Goal: Task Accomplishment & Management: Manage account settings

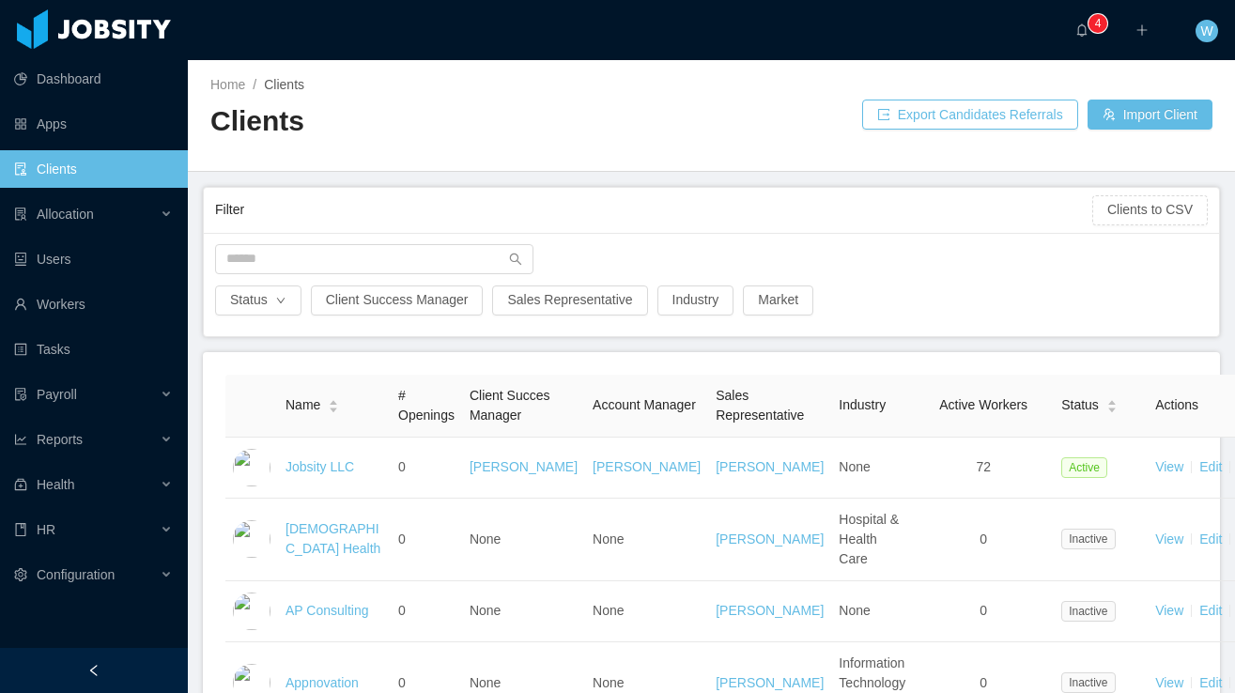
scroll to position [35, 0]
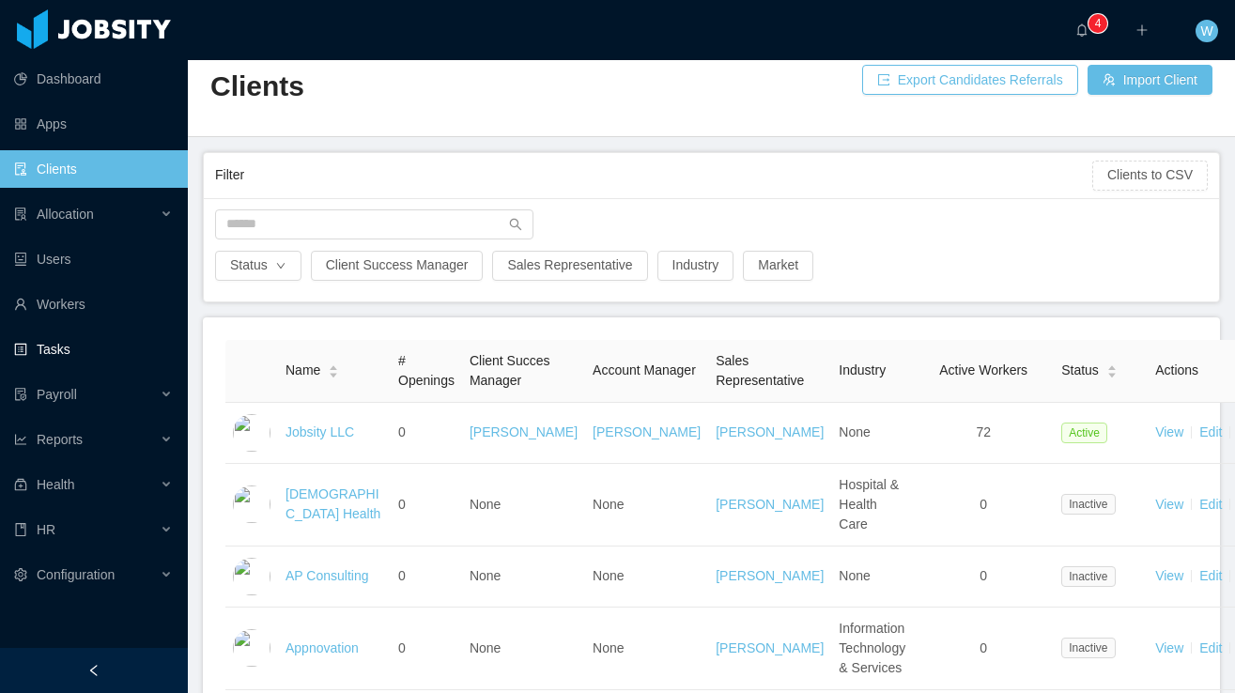
click at [81, 347] on link "Tasks" at bounding box center [93, 350] width 159 height 38
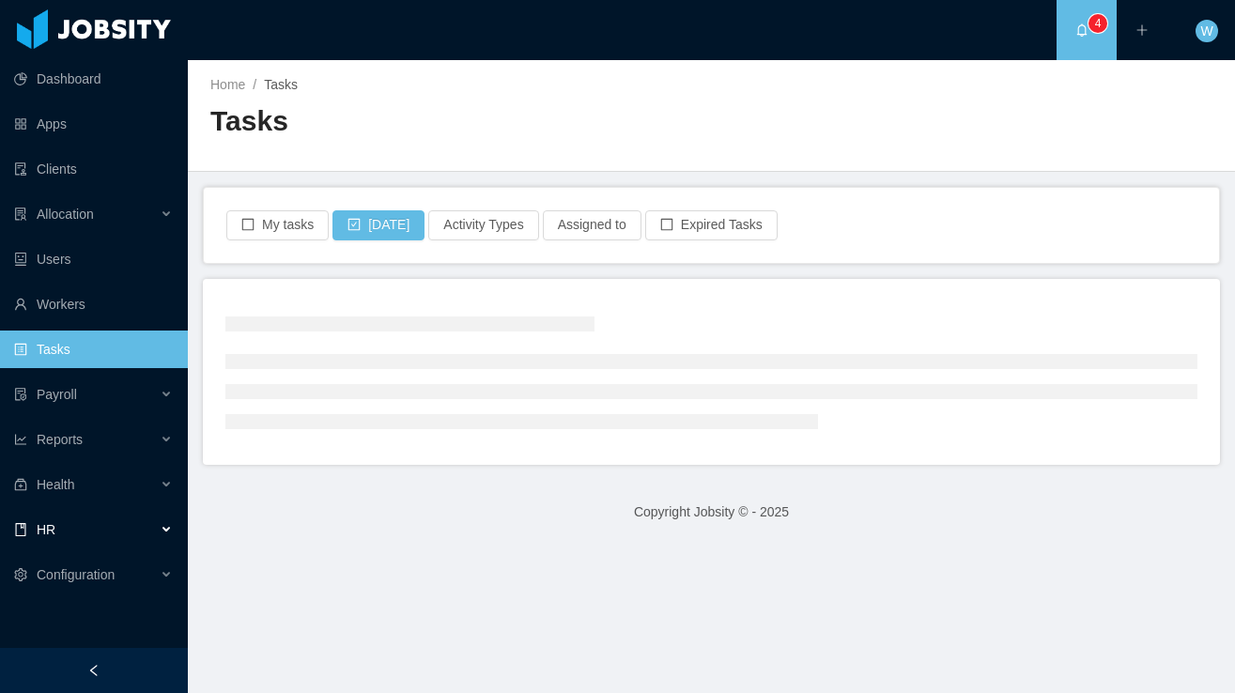
click at [122, 537] on div "HR" at bounding box center [94, 530] width 188 height 38
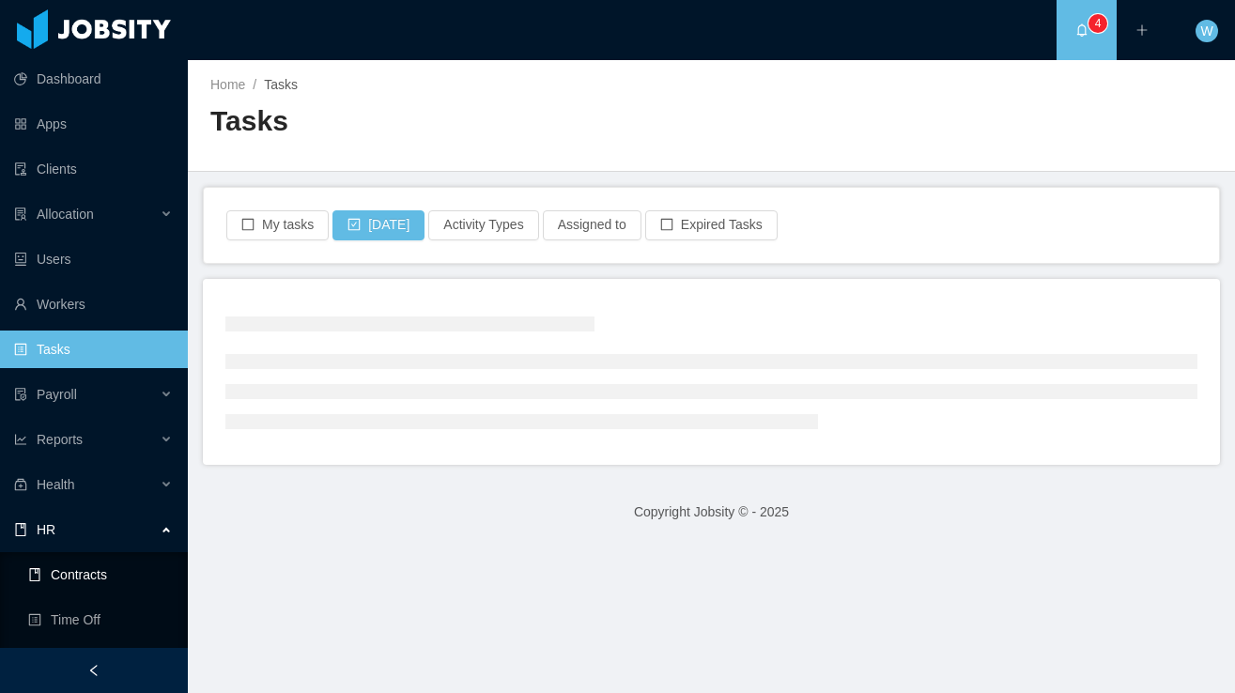
scroll to position [7, 0]
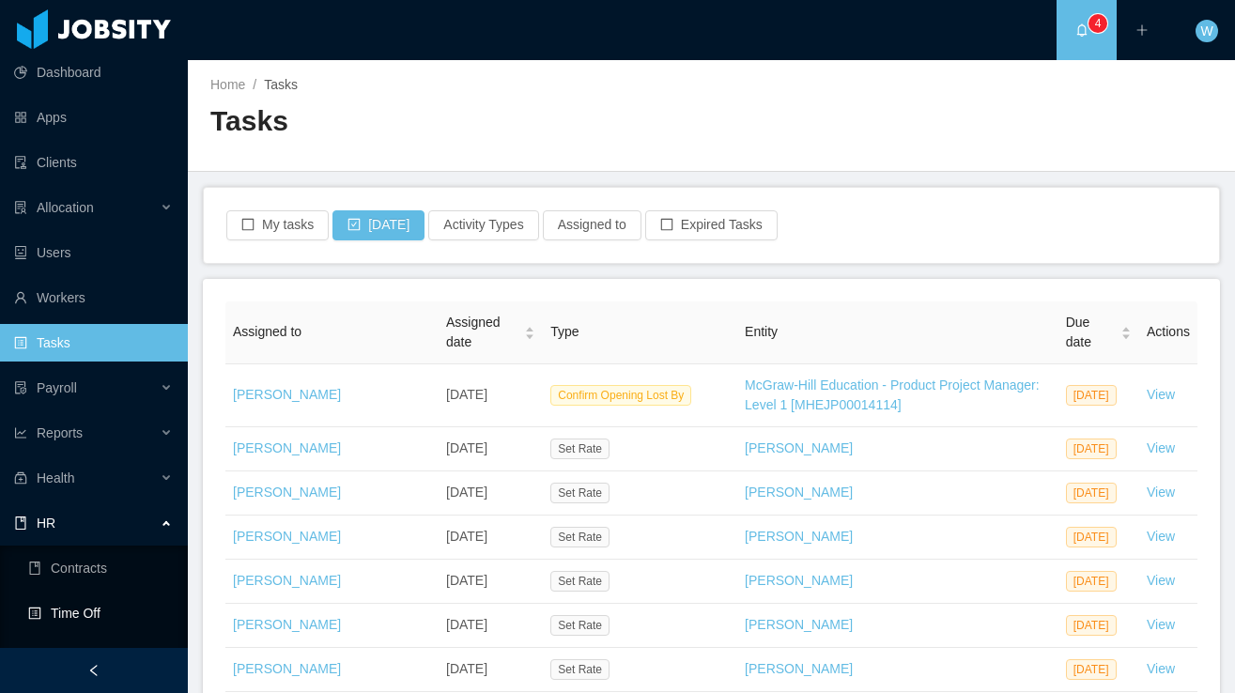
click at [110, 617] on link "Time Off" at bounding box center [100, 614] width 145 height 38
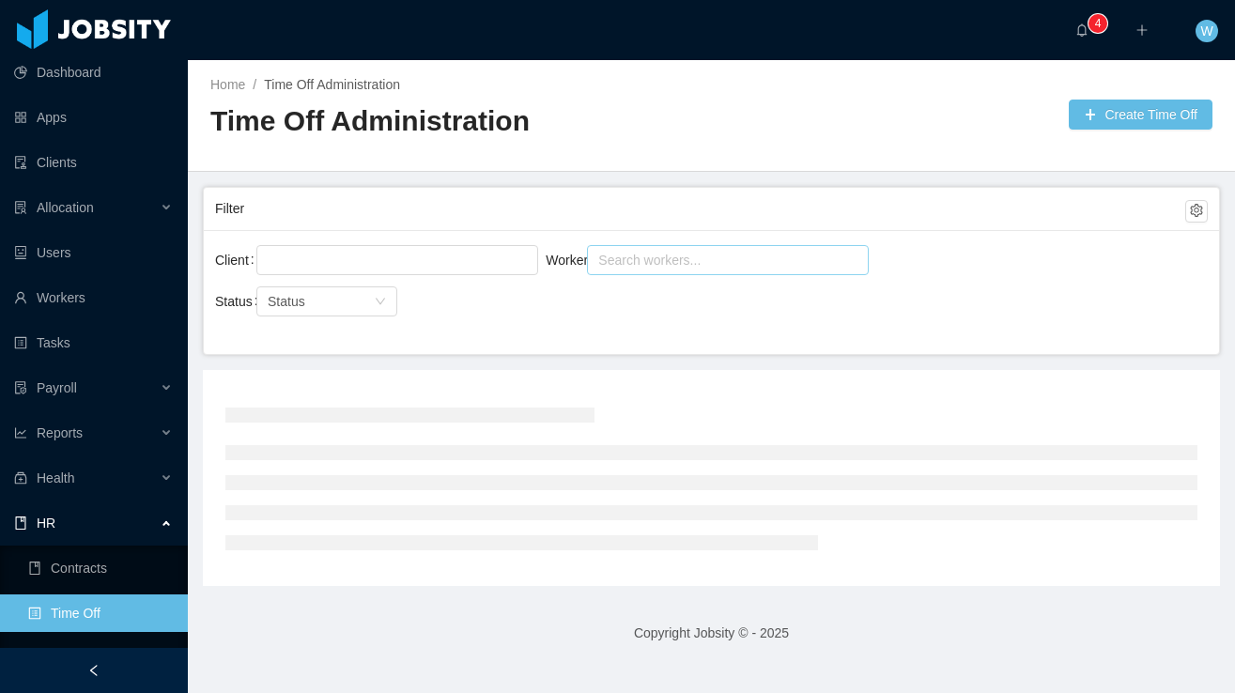
click at [642, 260] on div "Search workers..." at bounding box center [719, 260] width 242 height 19
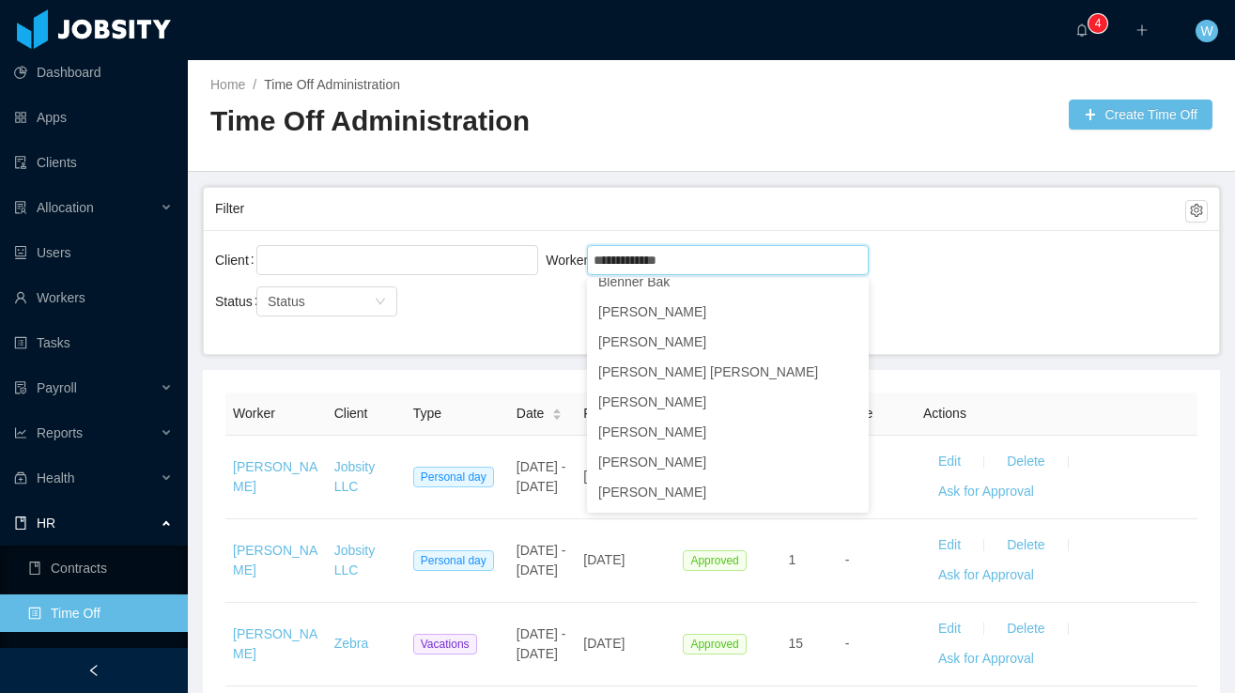
scroll to position [671, 0]
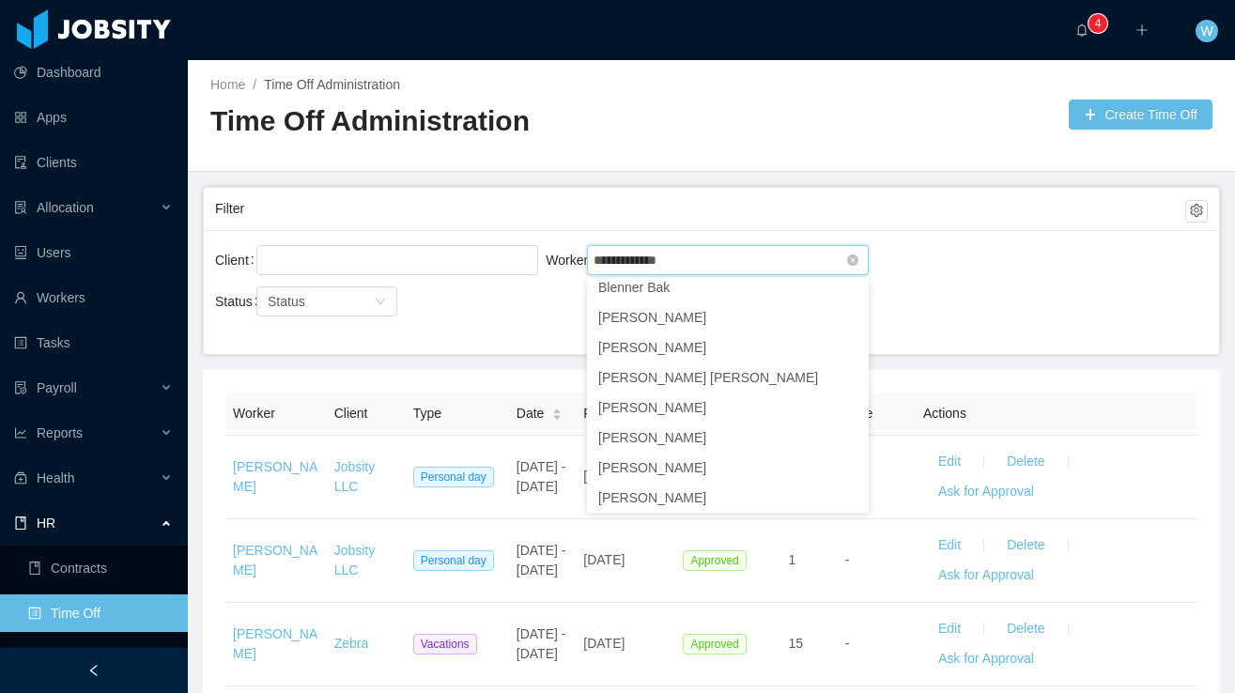
type input "**********"
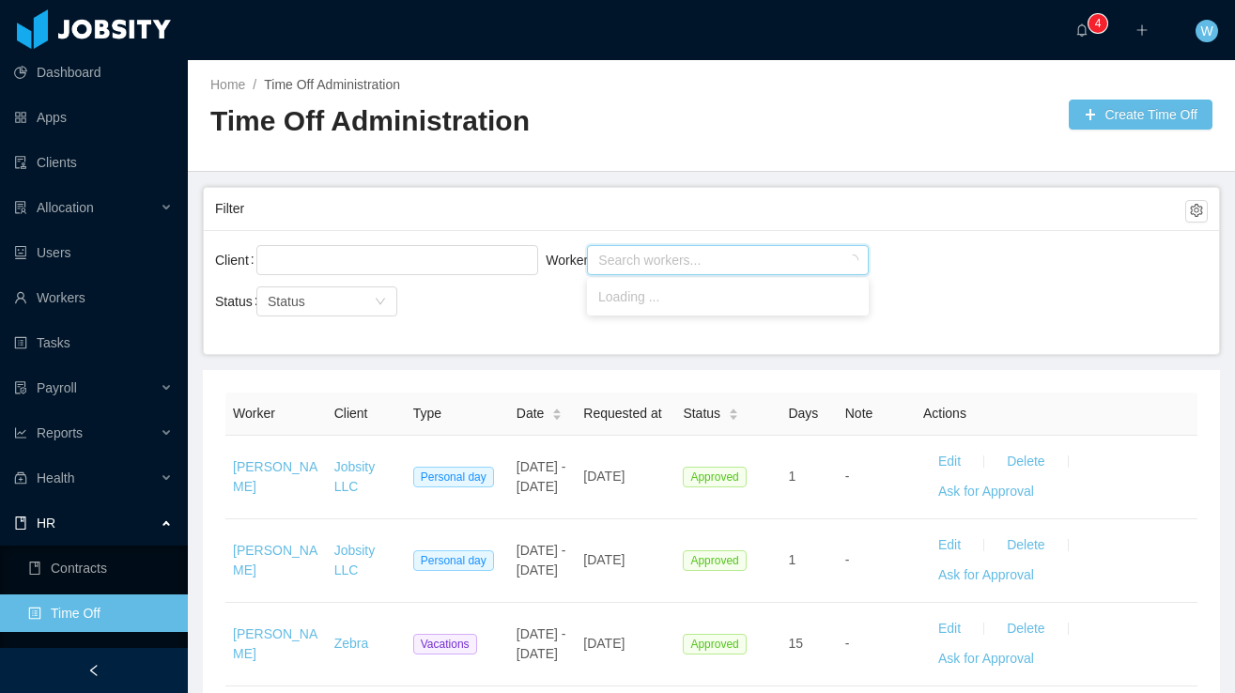
drag, startPoint x: 657, startPoint y: 263, endPoint x: 607, endPoint y: 264, distance: 50.7
click at [607, 264] on div "Search workers..." at bounding box center [721, 260] width 256 height 28
type input "****"
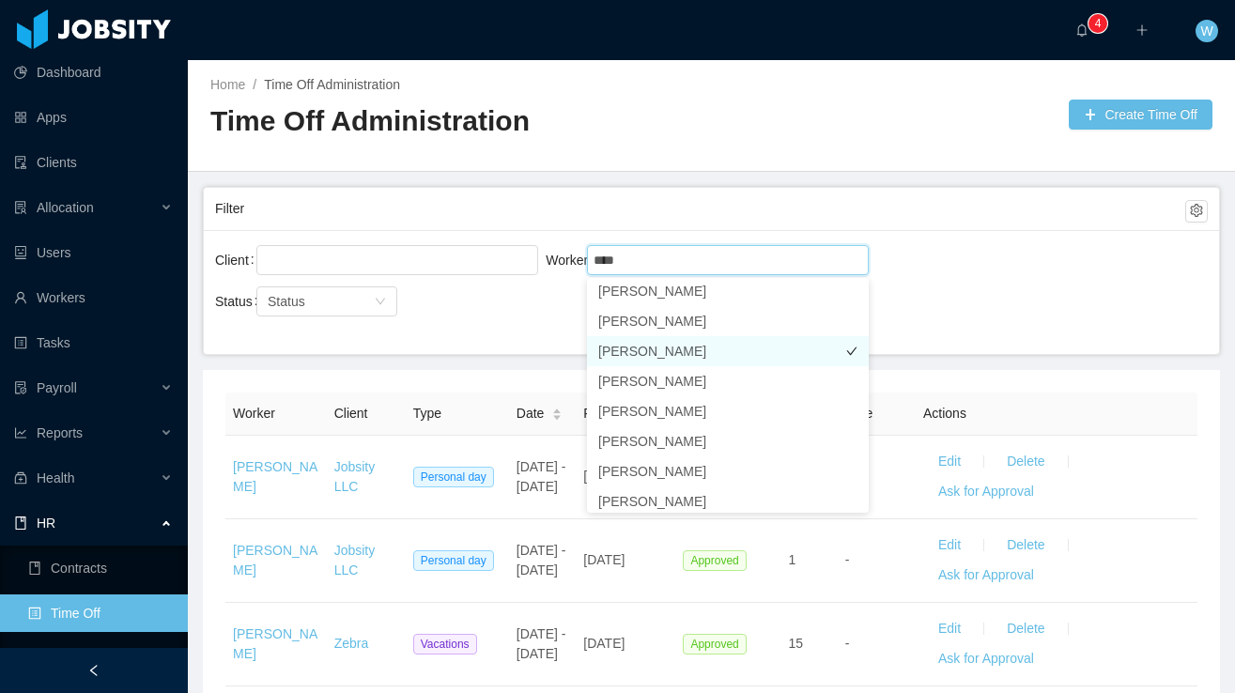
click at [692, 347] on li "[PERSON_NAME]" at bounding box center [728, 351] width 282 height 30
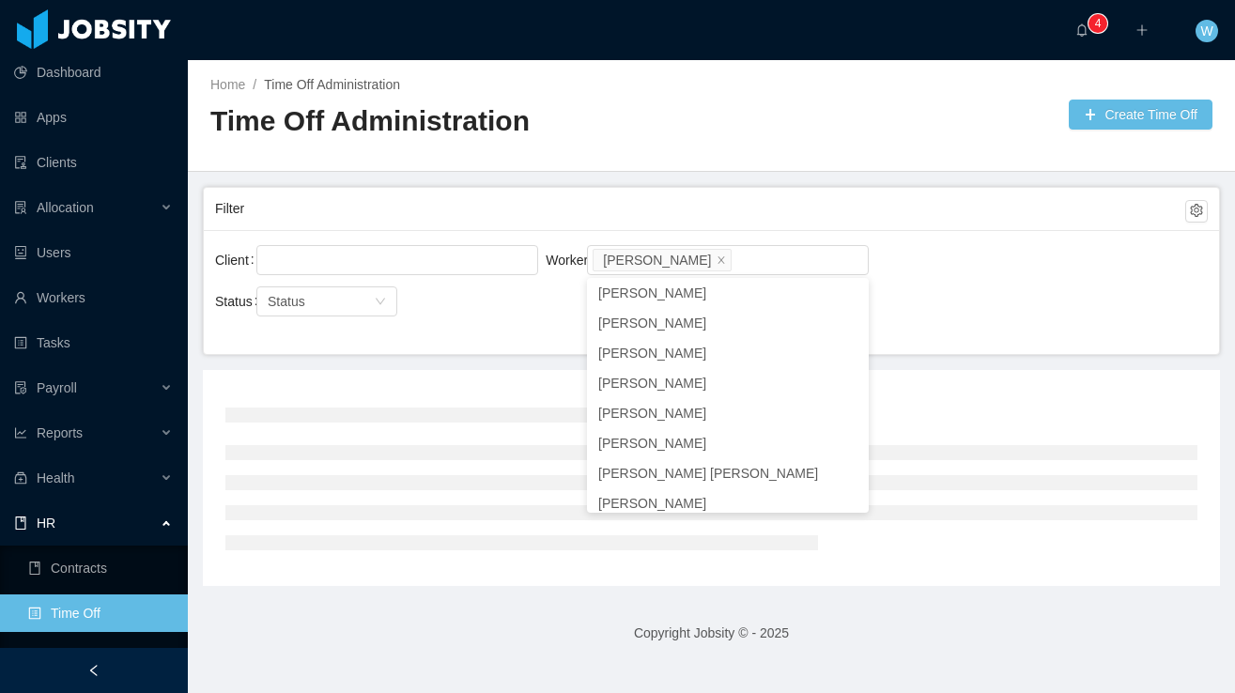
click at [494, 319] on div "Status Status" at bounding box center [380, 313] width 331 height 60
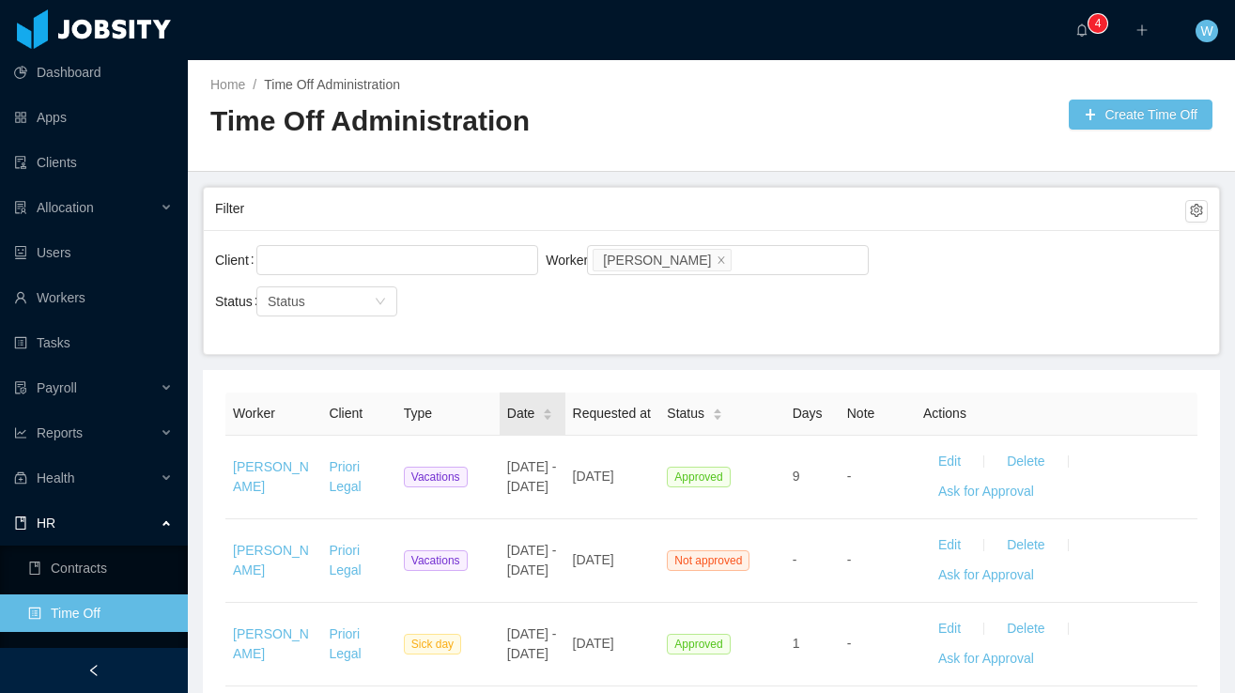
click at [543, 424] on icon "icon: caret-down" at bounding box center [548, 418] width 10 height 10
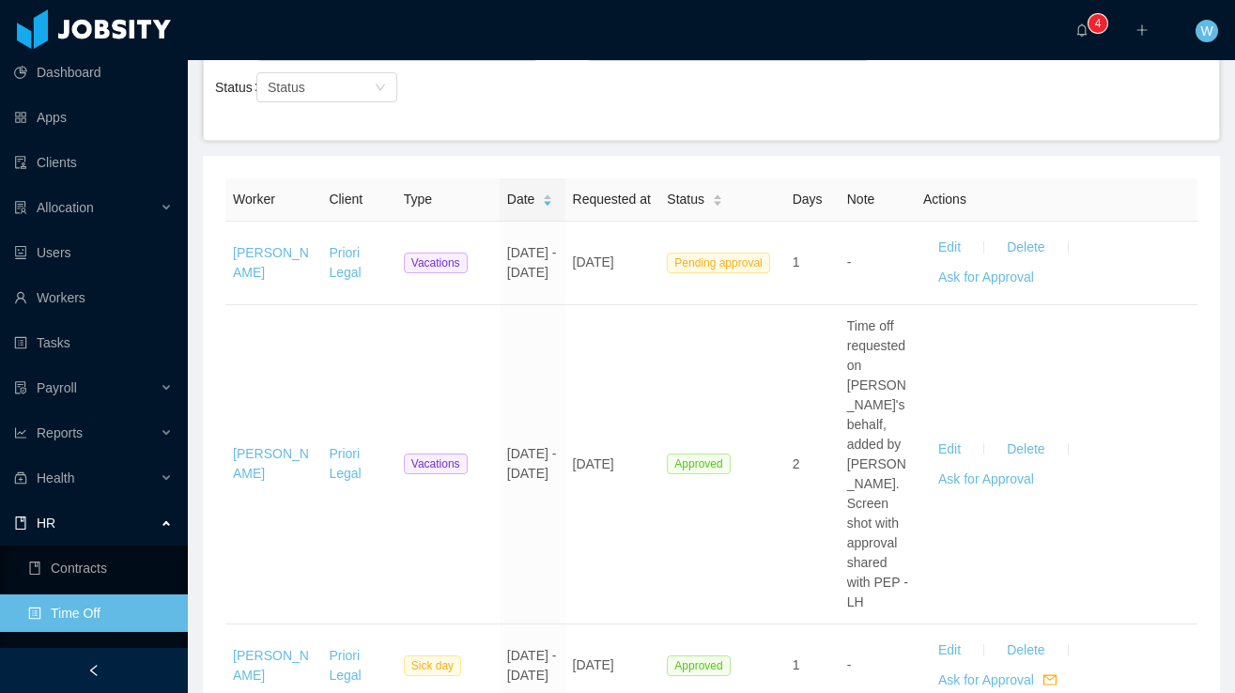
scroll to position [222, 0]
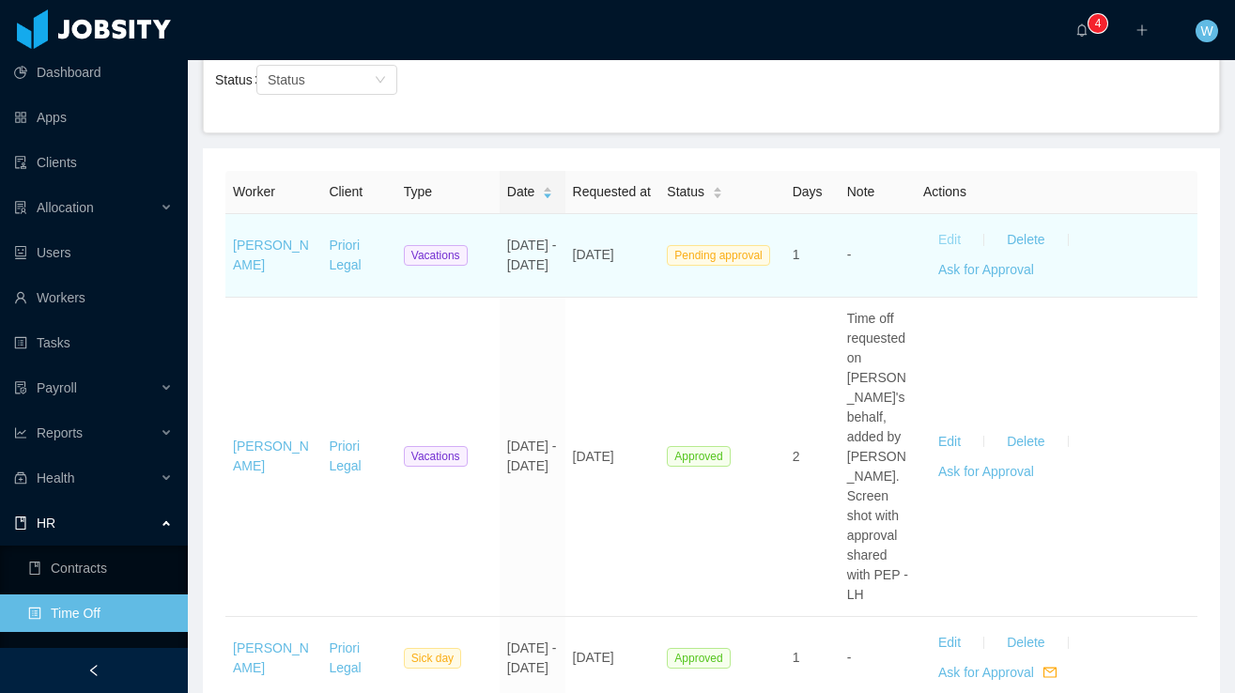
click at [960, 255] on button "Edit" at bounding box center [949, 240] width 53 height 30
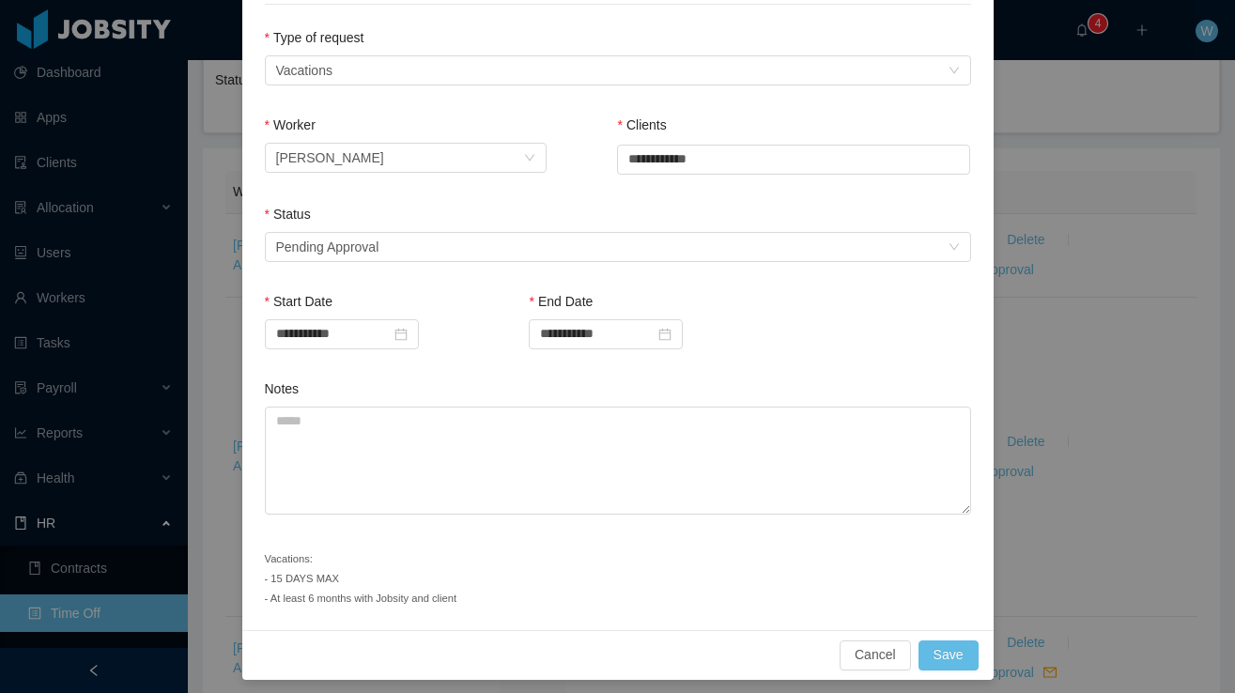
scroll to position [280, 0]
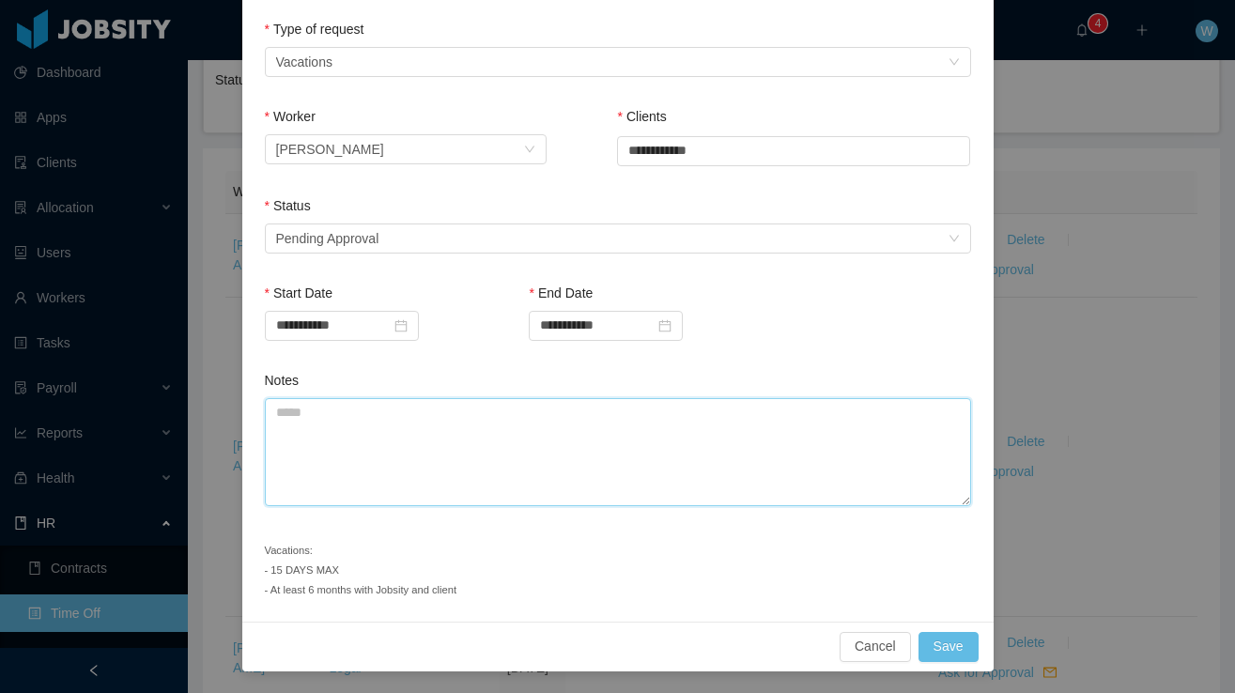
click at [649, 422] on textarea "Notes" at bounding box center [618, 452] width 706 height 108
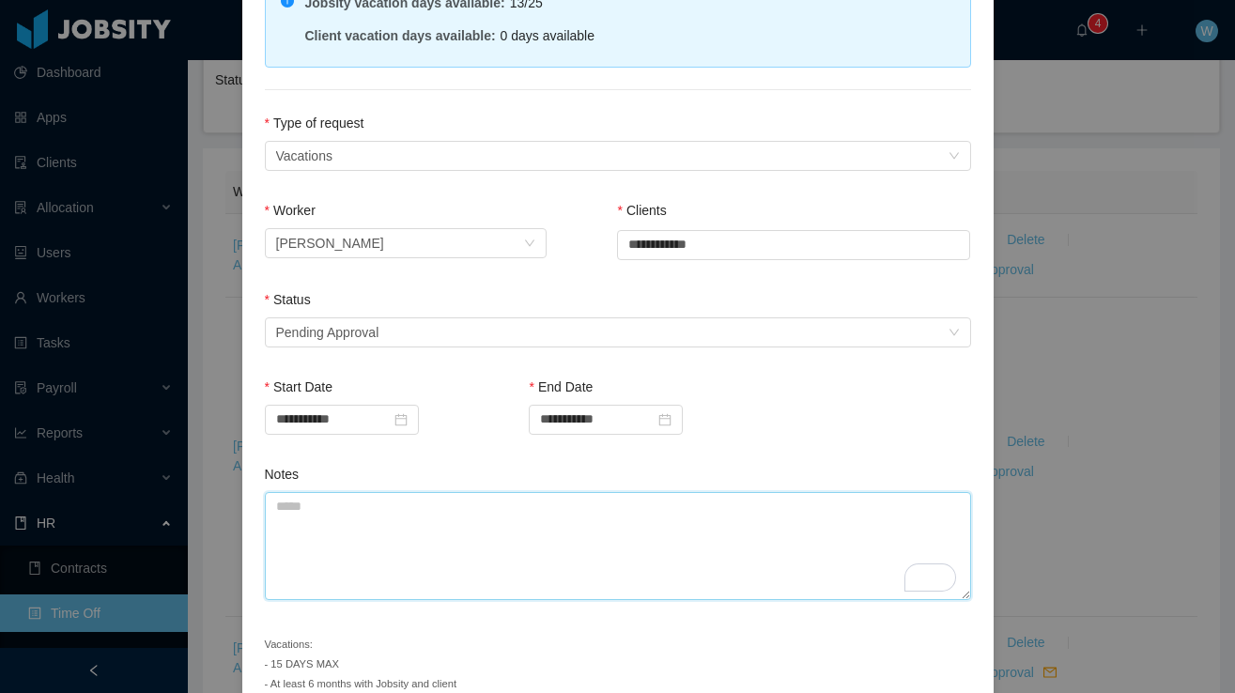
scroll to position [196, 0]
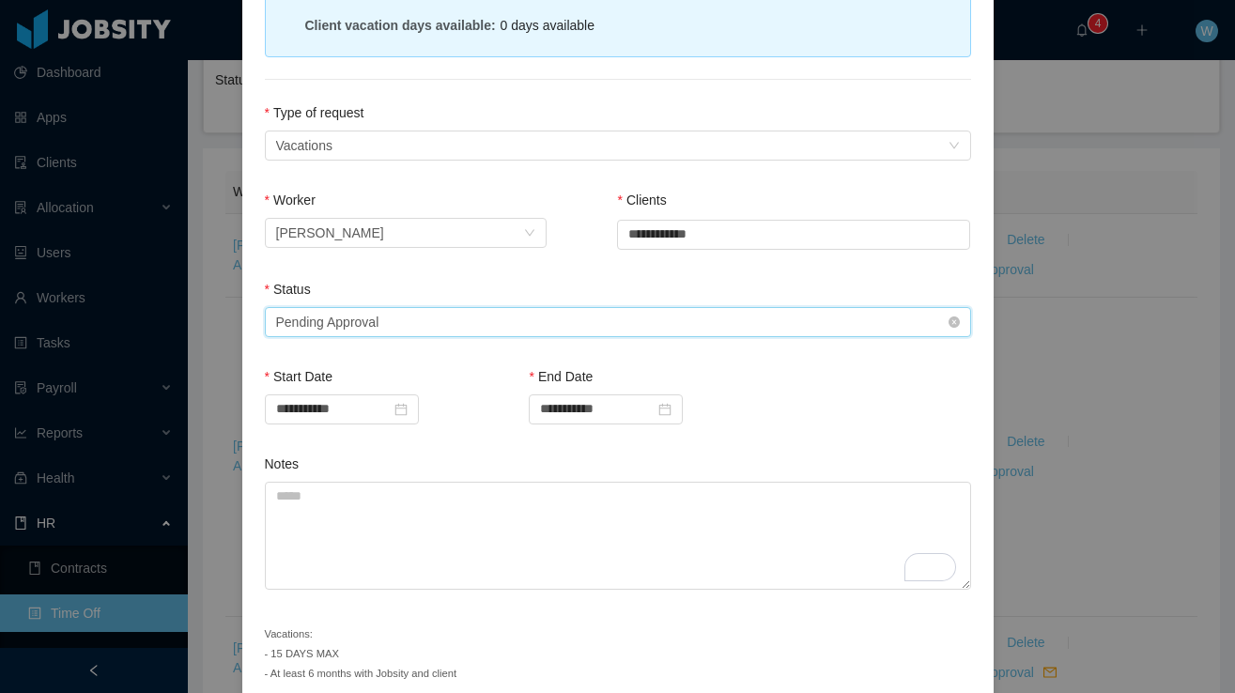
click at [615, 325] on div "Select status Pending Approval" at bounding box center [612, 322] width 672 height 28
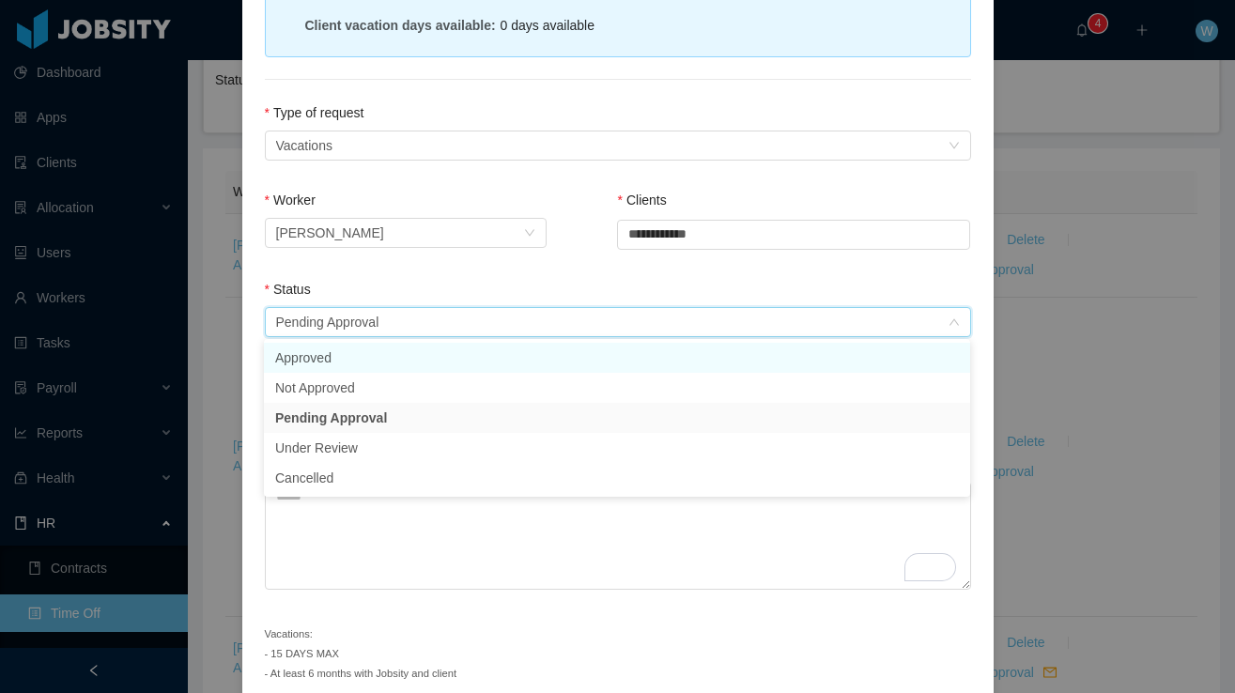
click at [432, 361] on li "Approved" at bounding box center [617, 358] width 706 height 30
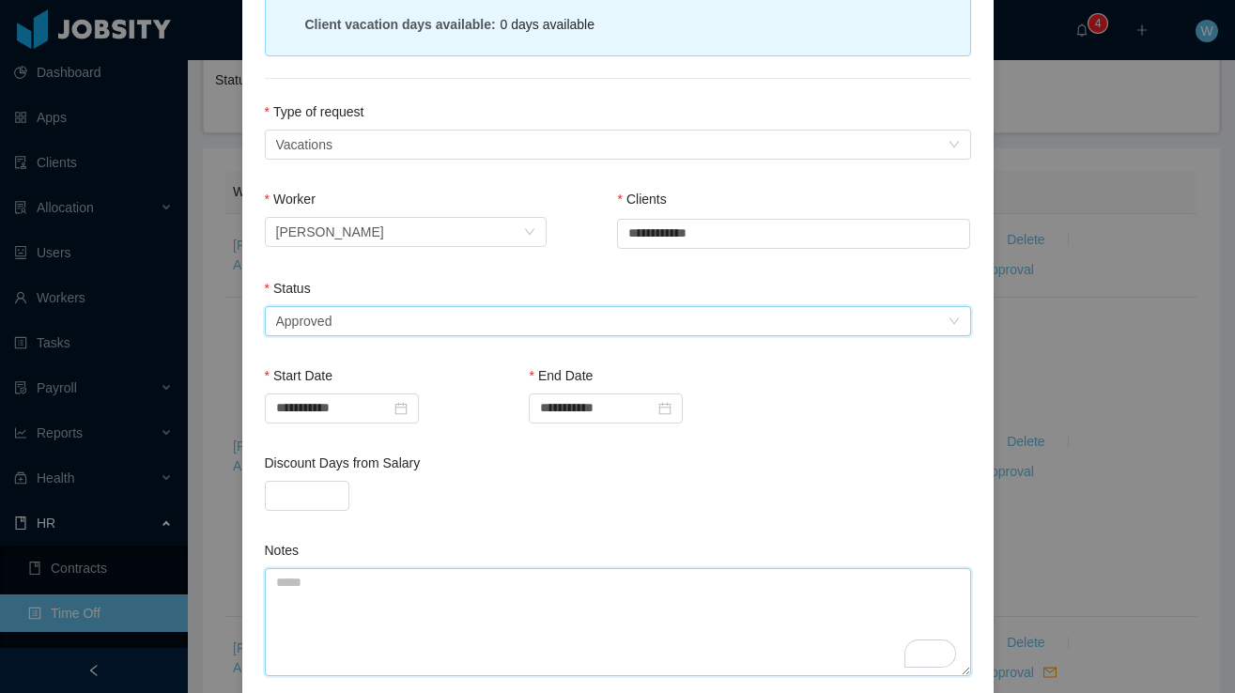
click at [418, 623] on textarea "Notes" at bounding box center [618, 622] width 706 height 108
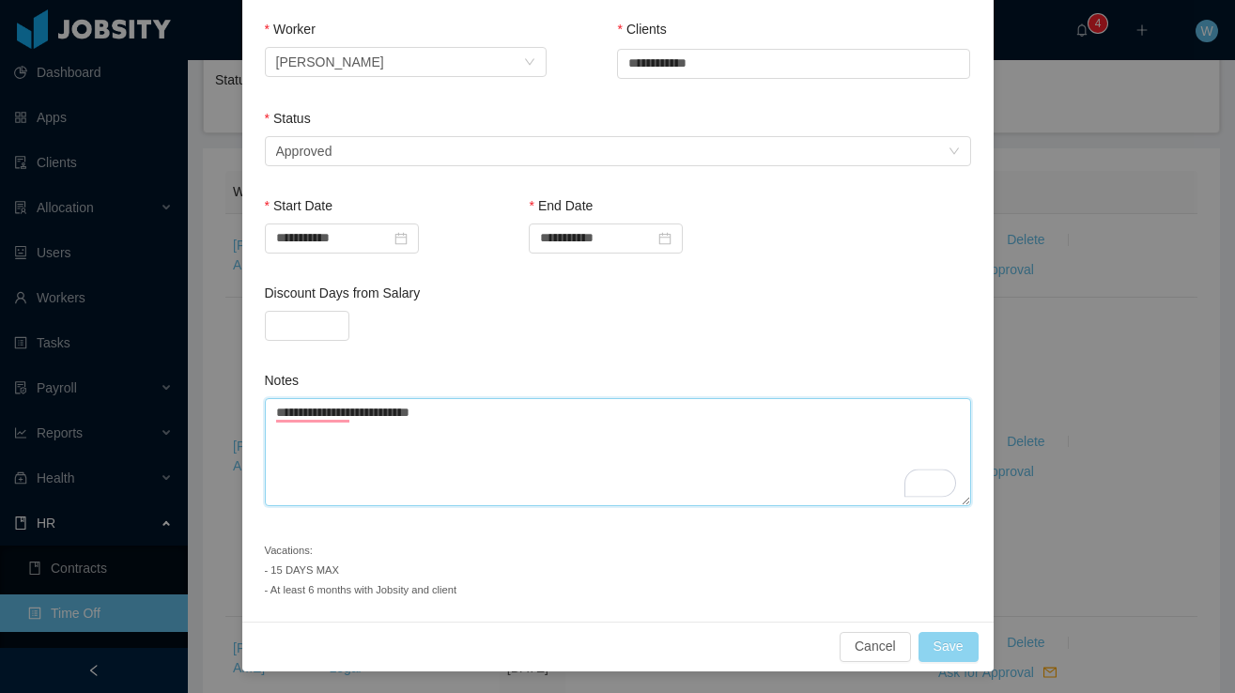
type textarea "**********"
click at [967, 651] on button "Save" at bounding box center [949, 647] width 60 height 30
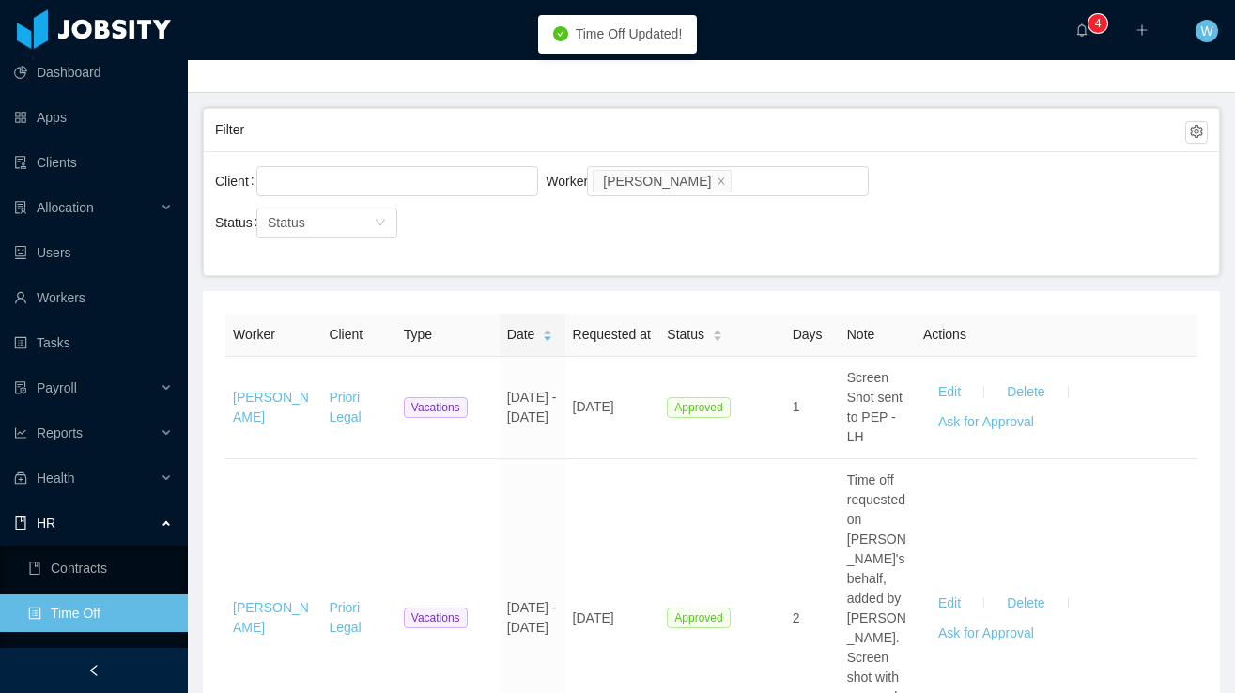
scroll to position [0, 0]
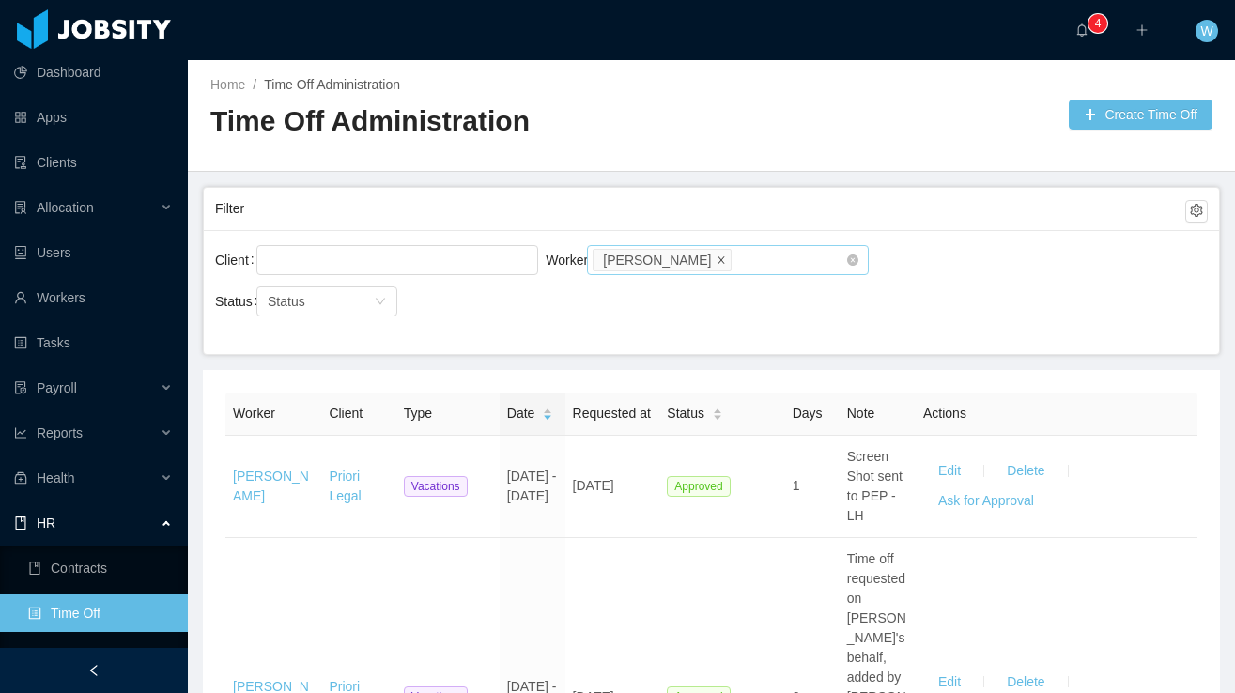
click at [726, 256] on icon "icon: close" at bounding box center [721, 259] width 9 height 9
